Goal: Task Accomplishment & Management: Manage account settings

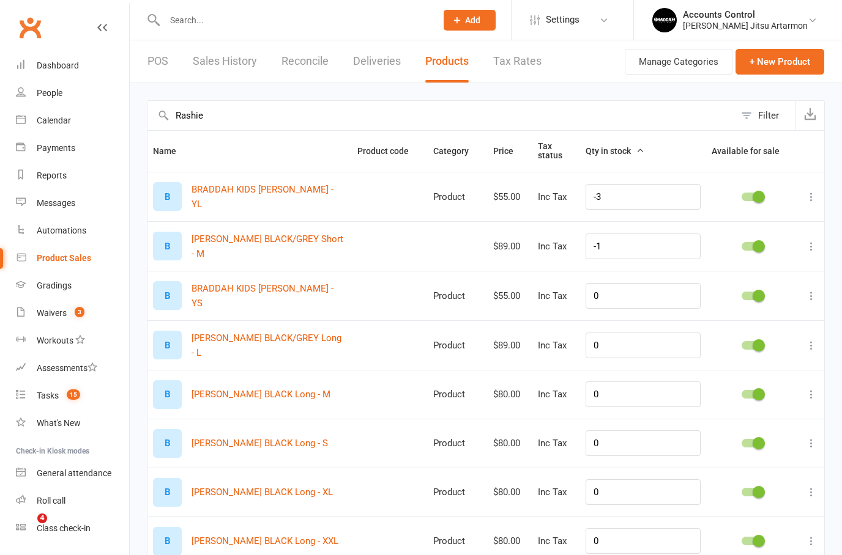
select select "100"
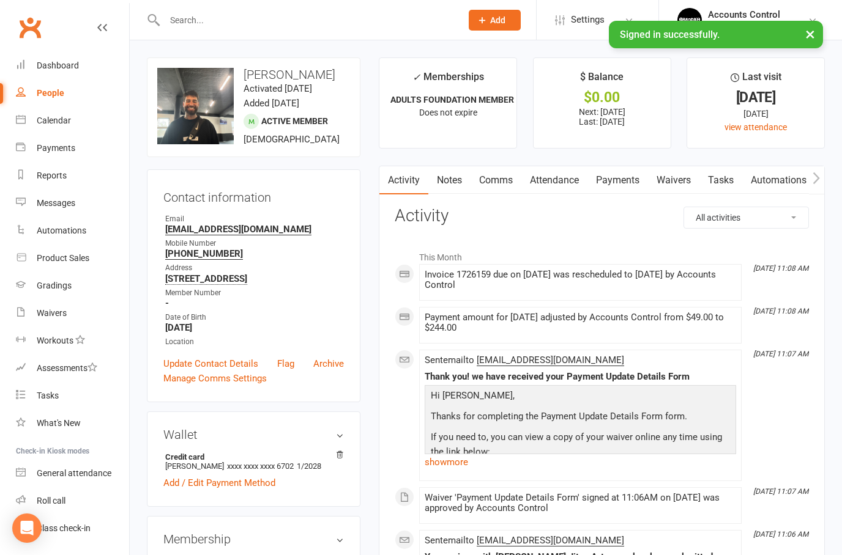
click at [807, 29] on button "×" at bounding box center [810, 34] width 22 height 26
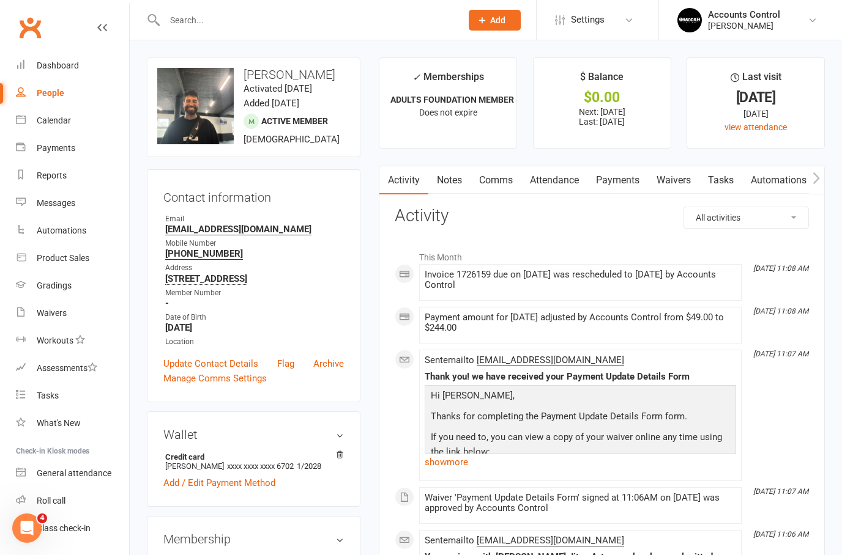
click at [46, 93] on div "People" at bounding box center [51, 93] width 28 height 10
select select "50"
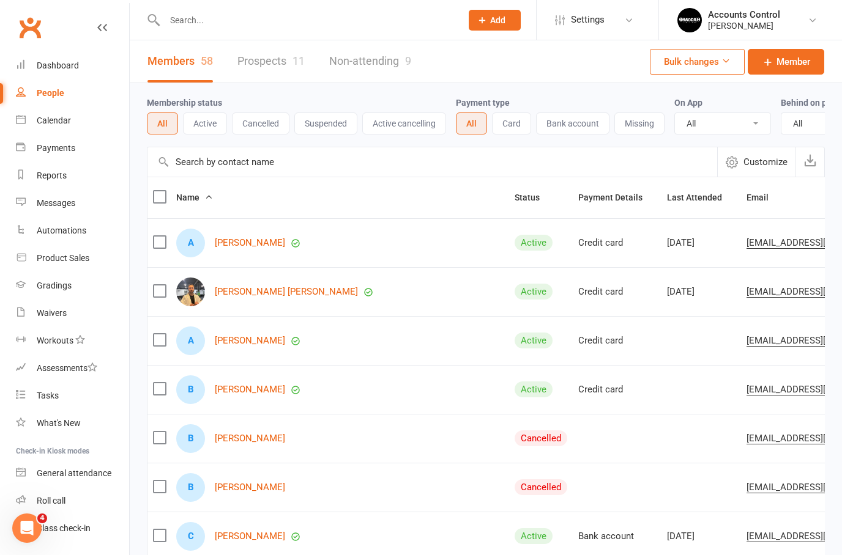
click at [275, 64] on link "Prospects 11" at bounding box center [270, 61] width 67 height 42
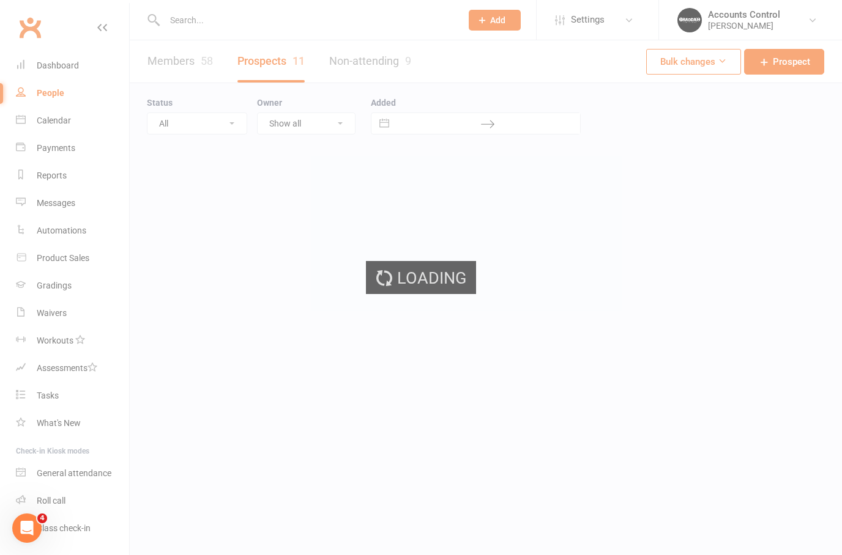
select select "100"
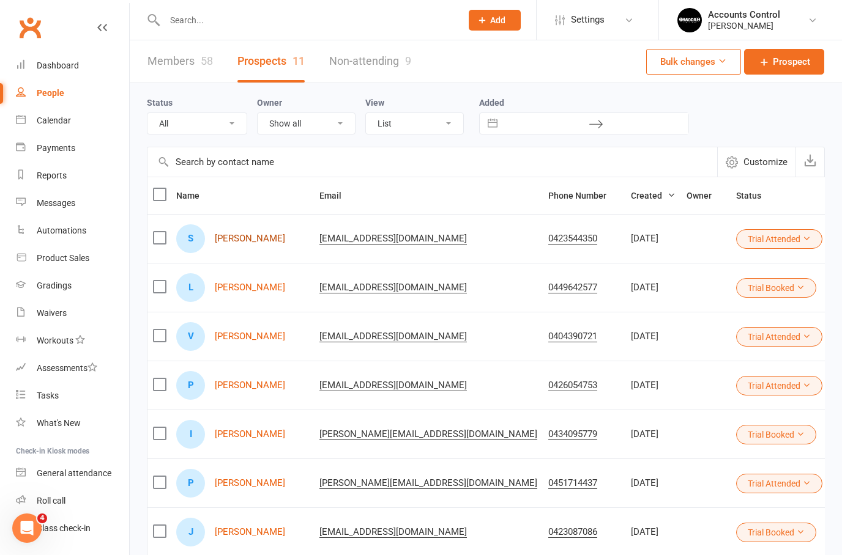
click at [246, 234] on link "[PERSON_NAME]" at bounding box center [250, 239] width 70 height 10
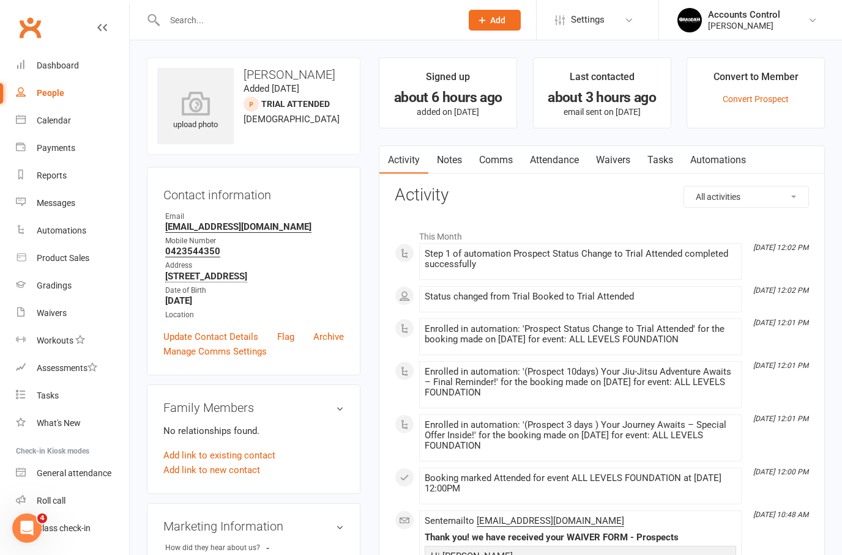
click at [615, 157] on link "Waivers" at bounding box center [612, 160] width 51 height 28
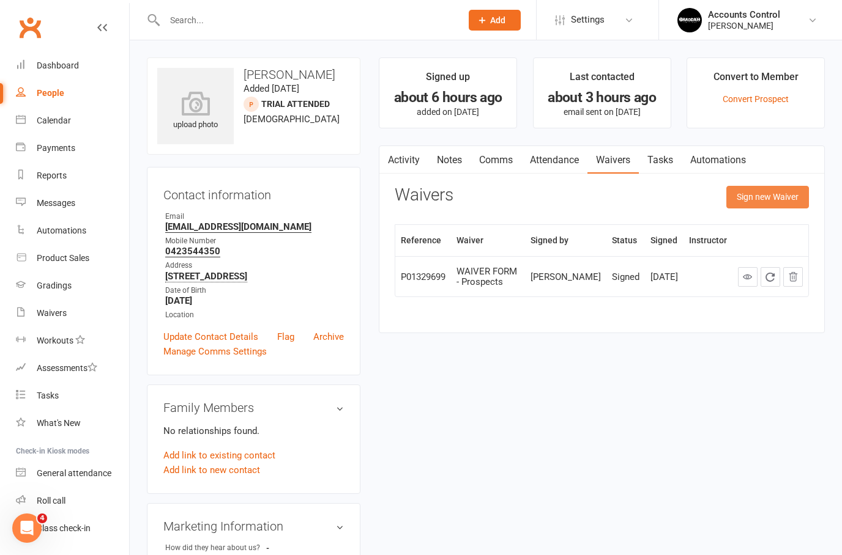
click at [758, 188] on button "Sign new Waiver" at bounding box center [767, 197] width 83 height 22
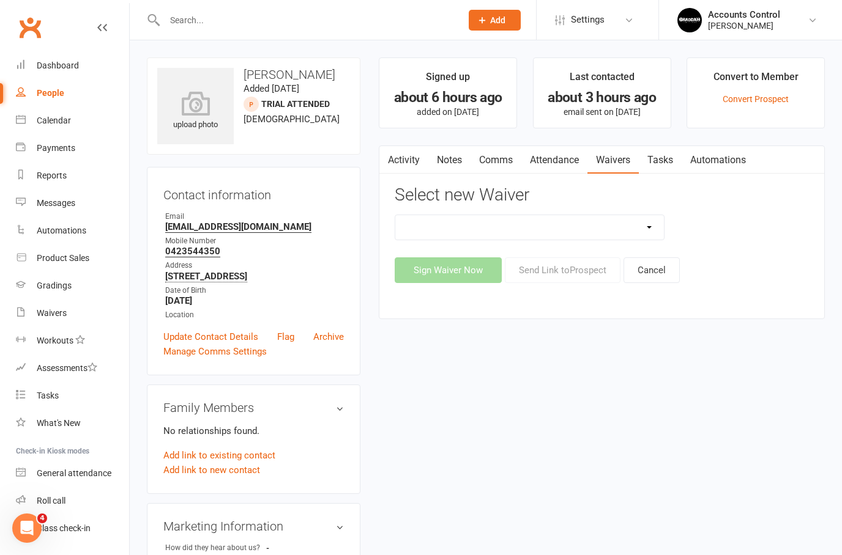
click at [651, 226] on select "EXCLUSIVE MEMBER OFFER FOUNDATION MEMBER PROMO KIDS HOLIDAY CAMP ([DATE] - [DAT…" at bounding box center [529, 227] width 269 height 24
select select "14662"
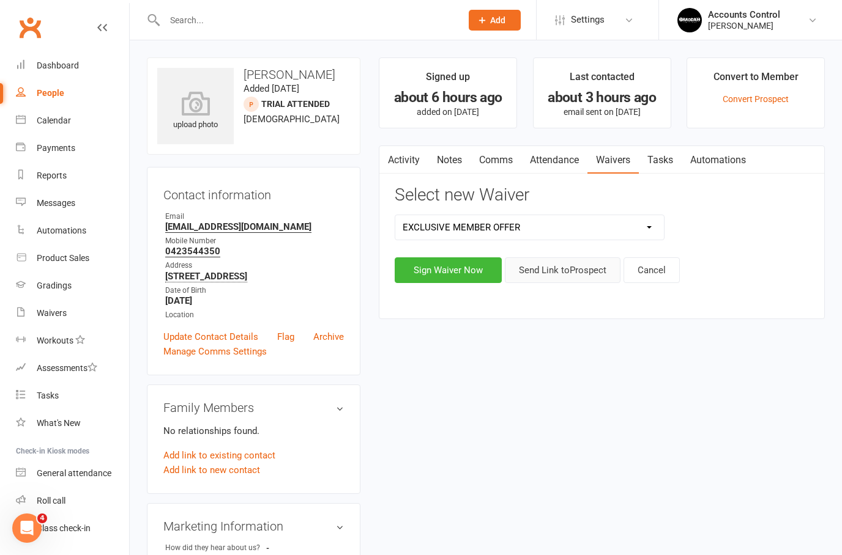
click at [549, 264] on button "Send Link to [GEOGRAPHIC_DATA]" at bounding box center [563, 271] width 116 height 26
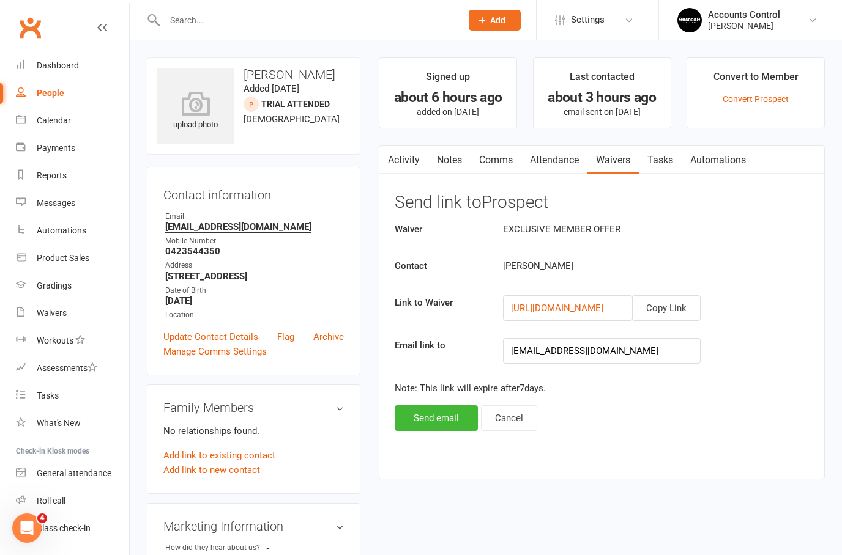
click at [443, 415] on button "Send email" at bounding box center [436, 419] width 83 height 26
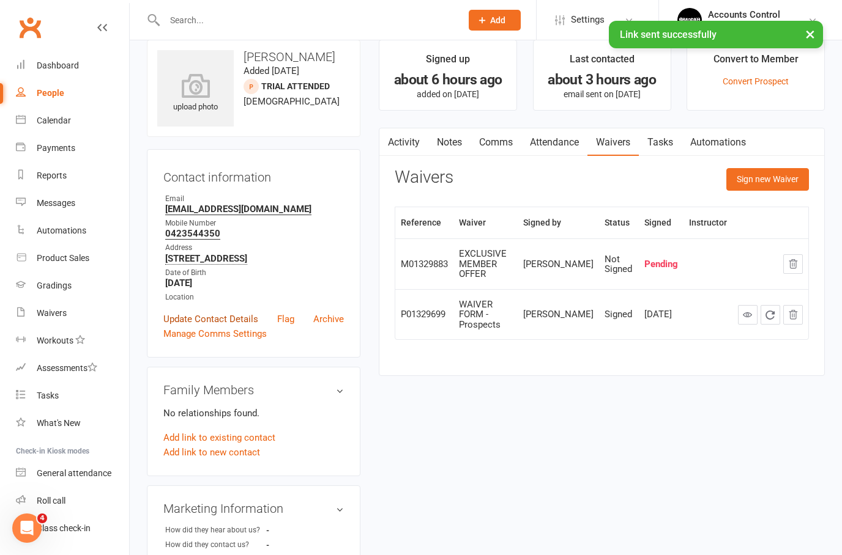
click at [201, 325] on link "Update Contact Details" at bounding box center [210, 319] width 95 height 15
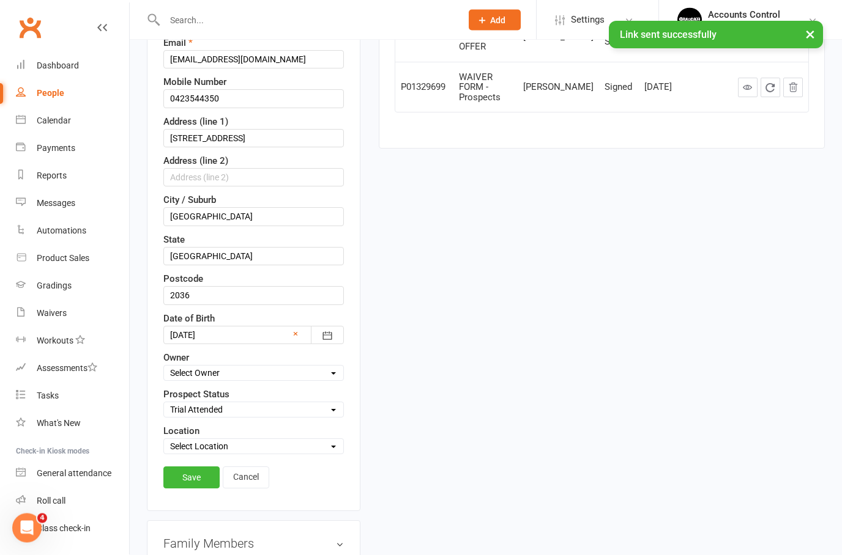
scroll to position [245, 0]
click at [338, 448] on select "Select Location Example Room (Rename me!) [GEOGRAPHIC_DATA]" at bounding box center [253, 446] width 179 height 13
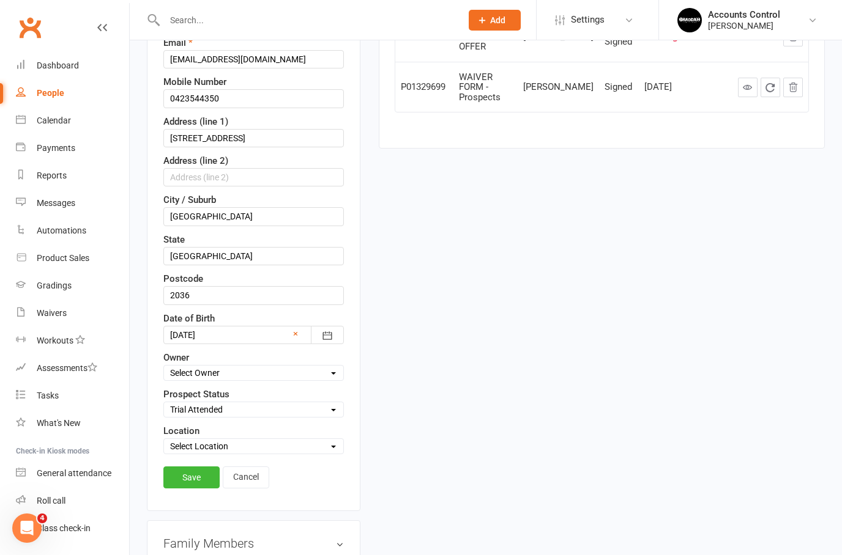
click at [334, 408] on select "Select Initial Contact Follow-up Call Follow-up Email Almost Ready Not Ready No…" at bounding box center [253, 409] width 179 height 13
click at [343, 415] on select "Select Initial Contact Follow-up Call Follow-up Email Almost Ready Not Ready No…" at bounding box center [253, 409] width 179 height 13
click at [242, 486] on link "Cancel" at bounding box center [246, 478] width 46 height 22
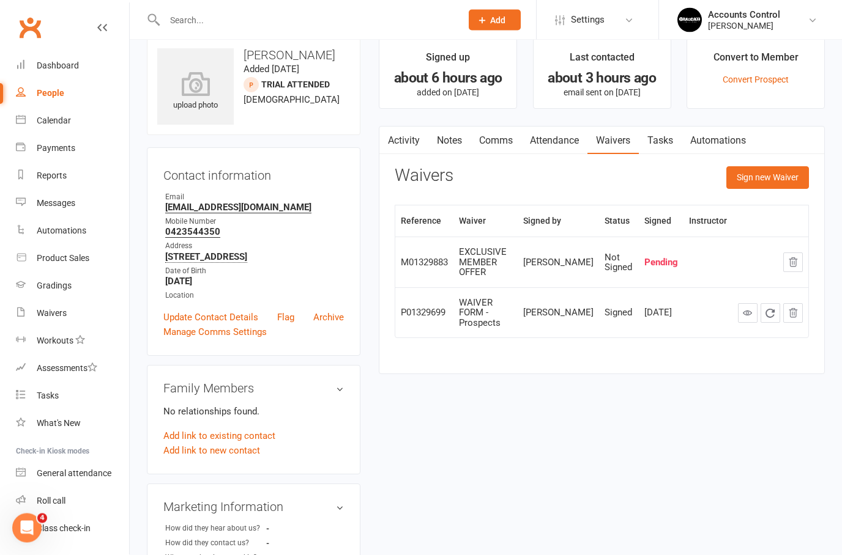
scroll to position [0, 0]
